Goal: Task Accomplishment & Management: Manage account settings

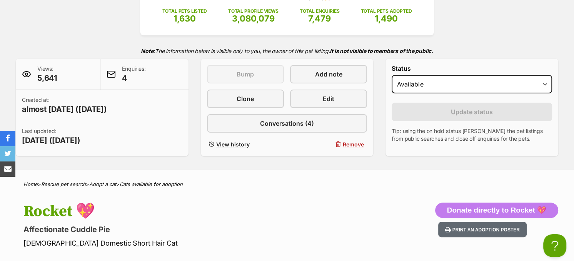
scroll to position [77, 0]
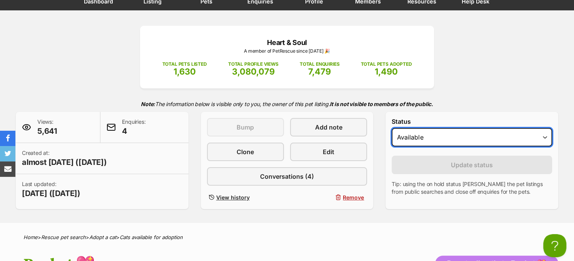
click at [459, 143] on select "Draft - not available as listing has enquires Available On hold Adopted" at bounding box center [472, 137] width 161 height 18
click at [442, 141] on select "Draft - not available as listing has enquires Available On hold Adopted" at bounding box center [472, 137] width 161 height 18
select select "on_hold"
click at [392, 128] on select "Draft - not available as listing has enquires Available On hold Adopted" at bounding box center [472, 137] width 161 height 18
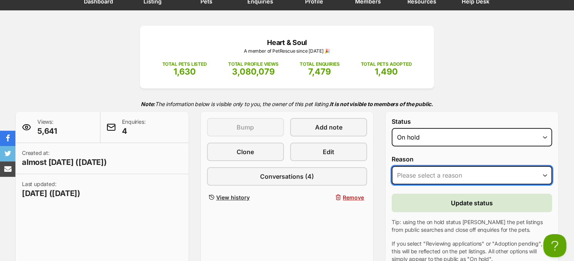
click at [425, 169] on select "Please select a reason Medical reasons Reviewing applications Adoption pending …" at bounding box center [472, 175] width 161 height 18
select select "adoption_pending"
click at [392, 166] on select "Please select a reason Medical reasons Reviewing applications Adoption pending …" at bounding box center [472, 175] width 161 height 18
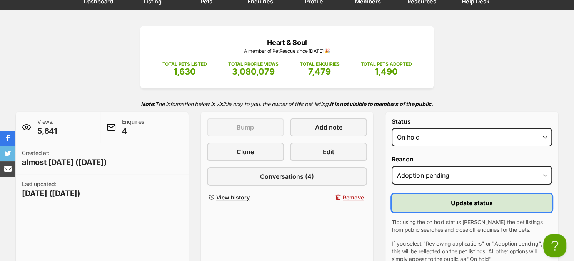
click at [430, 202] on button "Update status" at bounding box center [472, 203] width 161 height 18
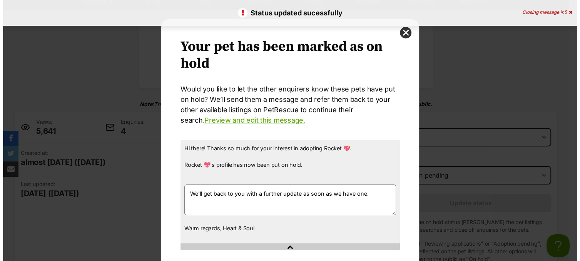
scroll to position [0, 0]
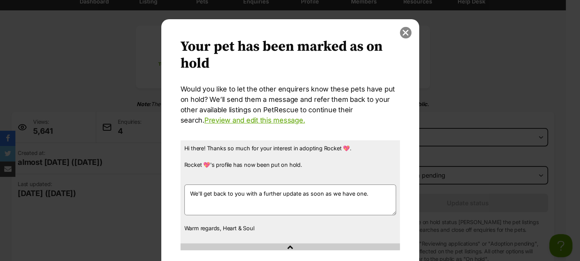
click at [406, 32] on button "close" at bounding box center [406, 33] width 12 height 12
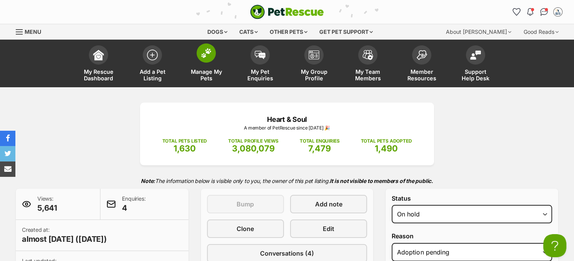
click at [211, 55] on img at bounding box center [206, 53] width 11 height 10
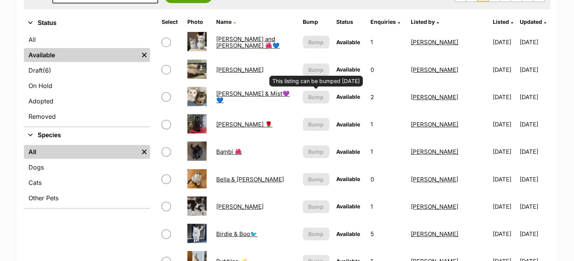
scroll to position [231, 0]
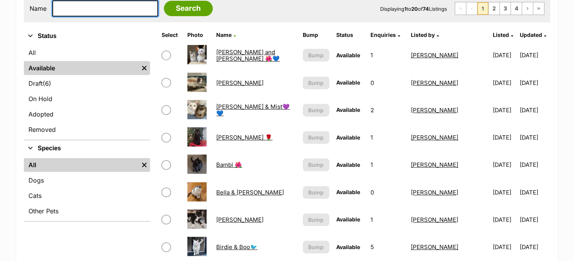
click at [88, 10] on input "text" at bounding box center [105, 8] width 106 height 16
type input "[PERSON_NAME]"
click at [164, 1] on input "Search" at bounding box center [188, 8] width 49 height 15
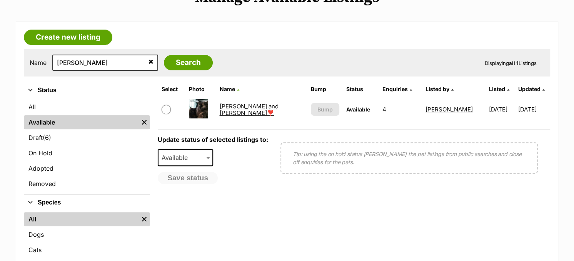
scroll to position [231, 0]
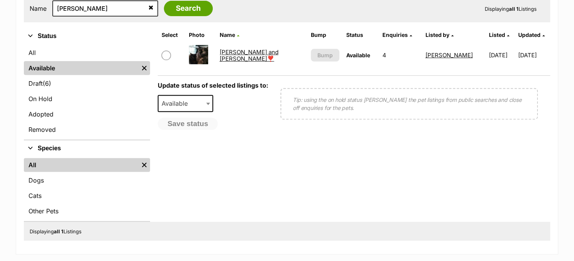
click at [249, 53] on link "[PERSON_NAME] and [PERSON_NAME]❣️" at bounding box center [248, 56] width 59 height 14
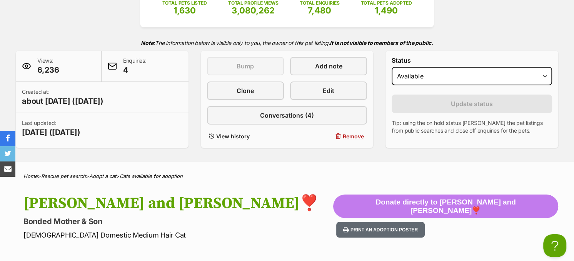
scroll to position [38, 0]
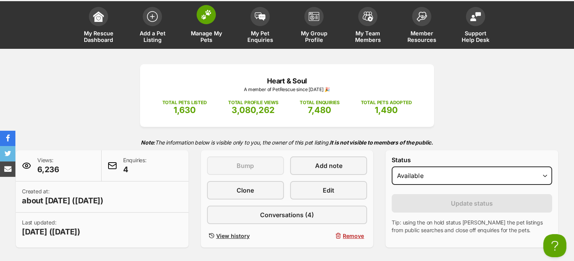
click at [209, 19] on span at bounding box center [206, 14] width 19 height 19
